Goal: Transaction & Acquisition: Purchase product/service

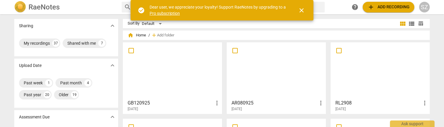
click at [300, 11] on span "close" at bounding box center [301, 10] width 7 height 7
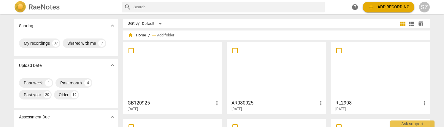
click at [401, 10] on span "add Add recording" at bounding box center [388, 7] width 42 height 7
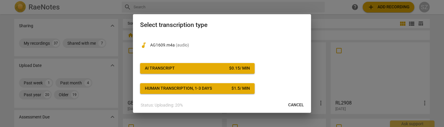
click at [200, 70] on span "AI Transcript $ 0.15 / min" at bounding box center [197, 69] width 105 height 6
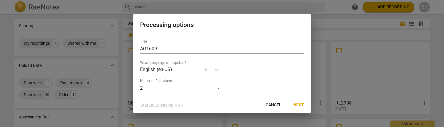
click at [296, 103] on span "Next" at bounding box center [298, 105] width 11 height 6
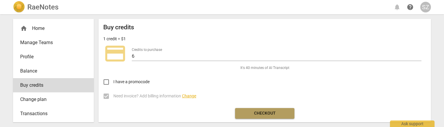
click at [271, 110] on button "Checkout" at bounding box center [264, 113] width 59 height 11
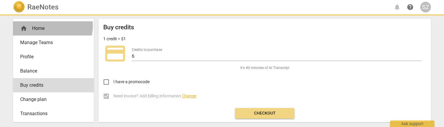
click at [42, 26] on div "home Home" at bounding box center [51, 28] width 62 height 7
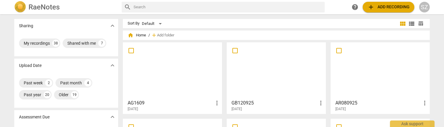
click at [171, 88] on div at bounding box center [172, 71] width 95 height 53
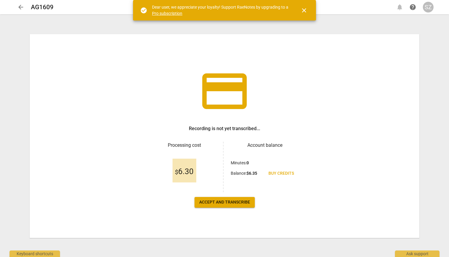
click at [236, 199] on span "Accept and transcribe" at bounding box center [224, 202] width 51 height 6
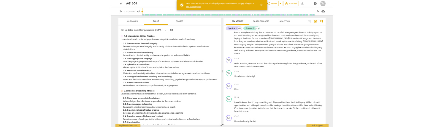
scroll to position [976, 0]
